Goal: Transaction & Acquisition: Download file/media

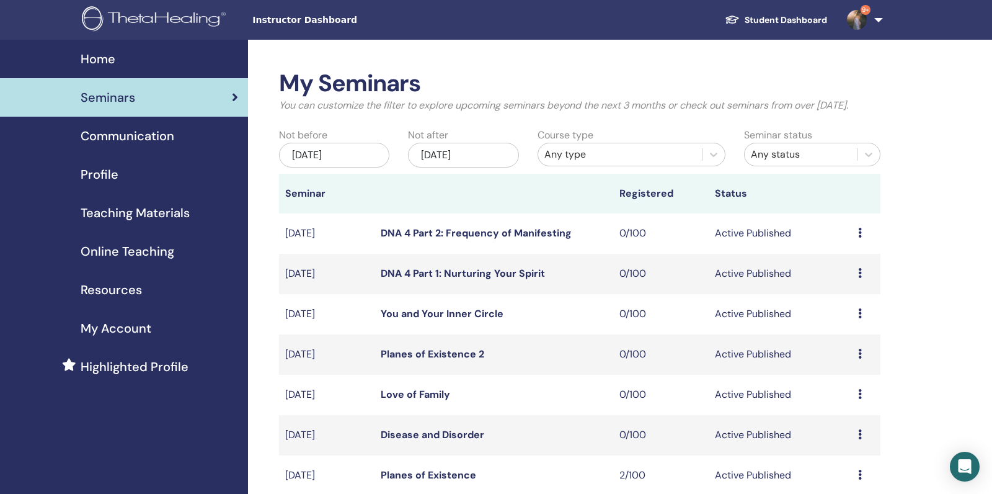
scroll to position [194, 0]
click at [167, 216] on span "Teaching Materials" at bounding box center [135, 212] width 109 height 19
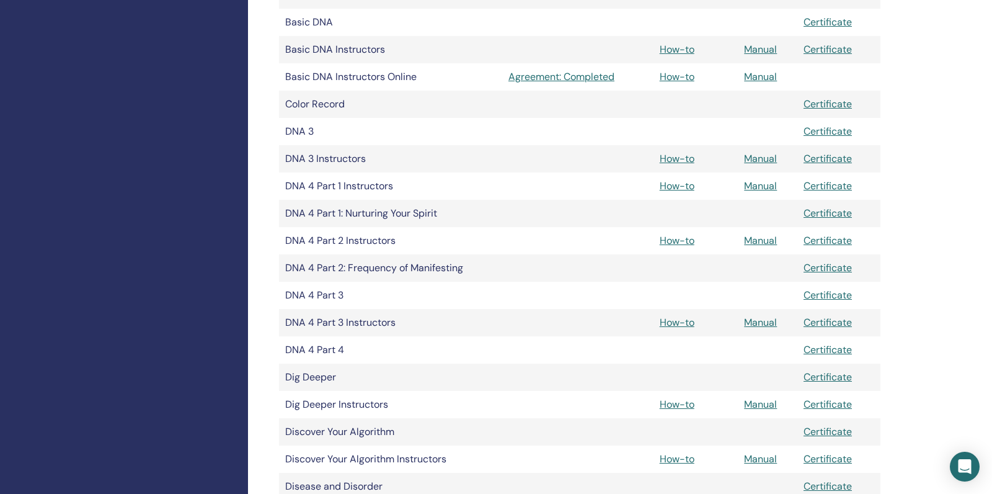
scroll to position [465, 0]
click at [760, 241] on link "Manual" at bounding box center [760, 238] width 33 height 13
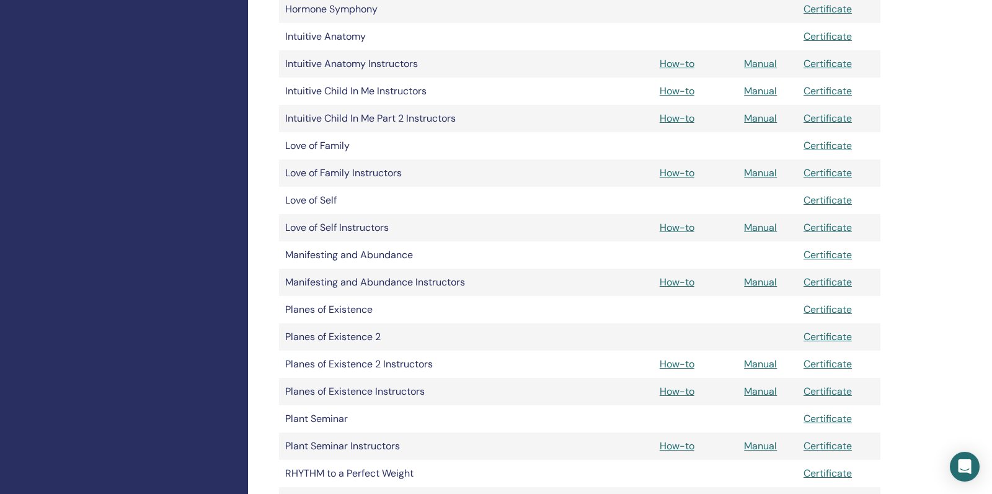
scroll to position [1048, 0]
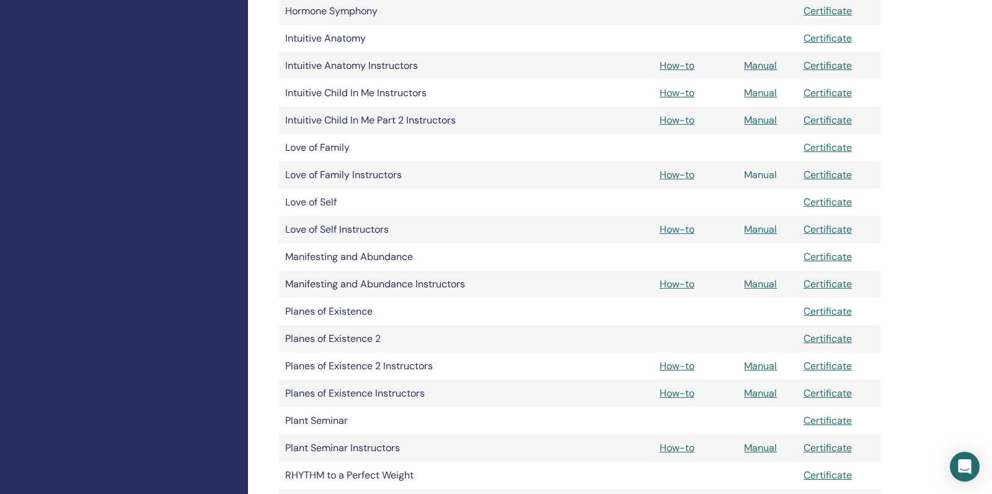
click at [756, 174] on link "Manual" at bounding box center [760, 174] width 33 height 13
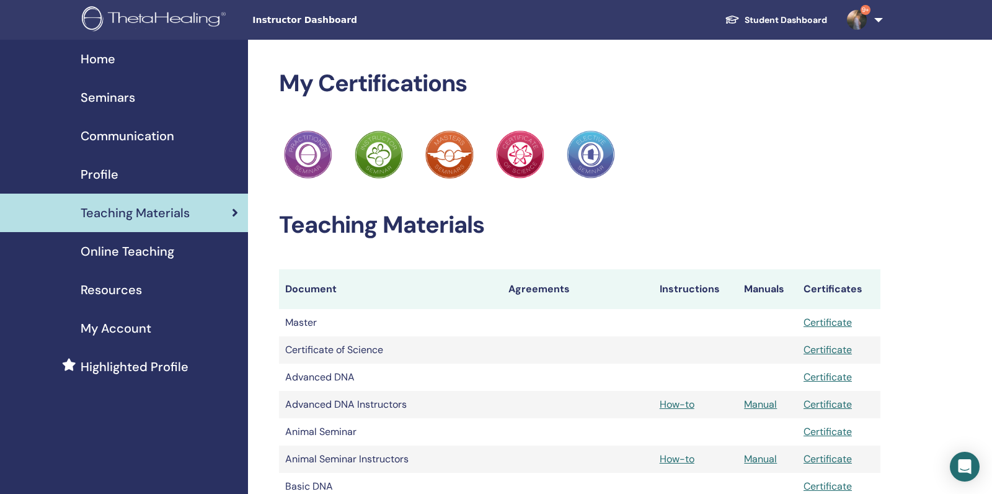
scroll to position [1048, 0]
